Goal: Transaction & Acquisition: Purchase product/service

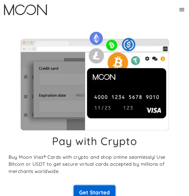
click at [104, 193] on link "Get Started" at bounding box center [95, 192] width 42 height 14
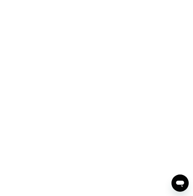
click at [125, 115] on div at bounding box center [96, 98] width 193 height 196
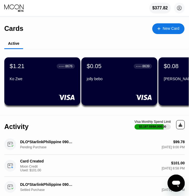
click at [171, 27] on div "New Card" at bounding box center [171, 28] width 17 height 5
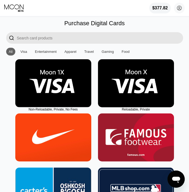
click at [51, 101] on img at bounding box center [53, 83] width 76 height 48
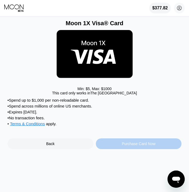
click at [141, 146] on div "Purchase Card Now" at bounding box center [139, 144] width 34 height 4
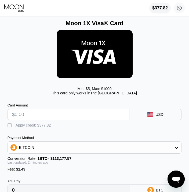
click at [61, 115] on input "text" at bounding box center [68, 114] width 113 height 11
type input "$1"
type input "0.00002201"
type input "$100"
type input "0.00089674"
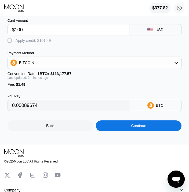
scroll to position [89, 0]
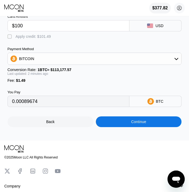
type input "$100"
click at [23, 39] on div "Apply credit: $101.49" at bounding box center [33, 36] width 35 height 4
type input "0"
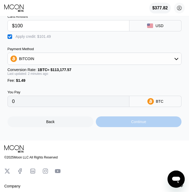
click at [135, 124] on div "Continue" at bounding box center [138, 122] width 15 height 4
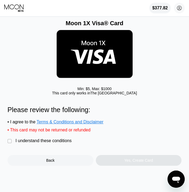
click at [17, 144] on div " I understand these conditions" at bounding box center [41, 141] width 67 height 6
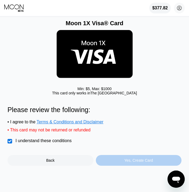
click at [141, 166] on div "Yes, Create Card" at bounding box center [139, 160] width 86 height 11
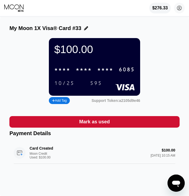
click at [83, 31] on div "My Moon 1X Visa® Card #33" at bounding box center [94, 28] width 170 height 6
click at [84, 25] on div "My Moon 1X Visa® Card #33" at bounding box center [94, 28] width 170 height 6
click at [85, 29] on icon at bounding box center [86, 28] width 4 height 4
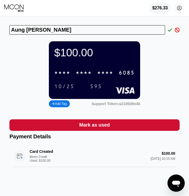
type input "Aung Myint Lwin"
click at [166, 33] on div "Aung Myint Lwin" at bounding box center [94, 29] width 170 height 9
click at [168, 31] on icon at bounding box center [170, 29] width 4 height 3
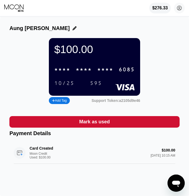
click at [168, 31] on div "Aung Myint Lwin" at bounding box center [94, 28] width 170 height 6
click at [132, 73] on div "6085" at bounding box center [127, 70] width 16 height 6
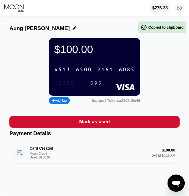
click at [63, 87] on div "10/25" at bounding box center [64, 84] width 20 height 6
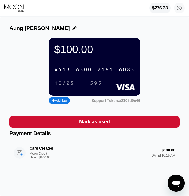
click at [100, 84] on div "595" at bounding box center [96, 84] width 12 height 6
click at [14, 6] on icon at bounding box center [14, 8] width 20 height 8
